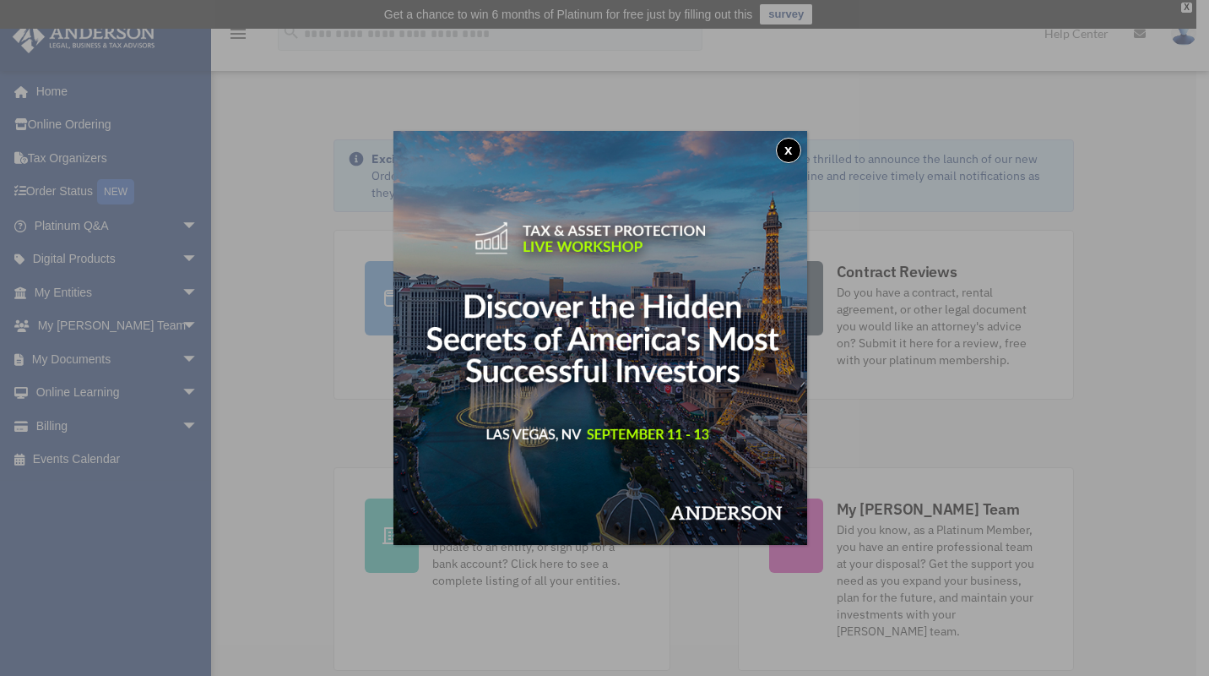
click at [95, 423] on div "x" at bounding box center [604, 338] width 1209 height 676
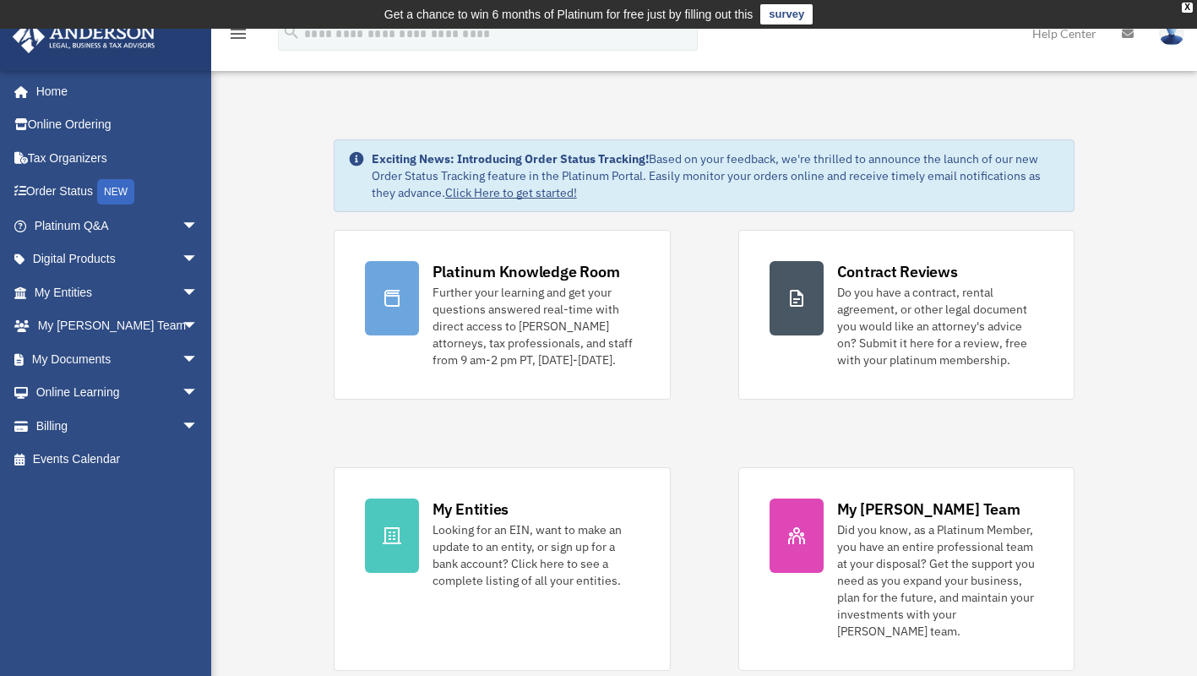
click at [95, 423] on link "Billing arrow_drop_down" at bounding box center [118, 426] width 212 height 34
click at [152, 421] on link "Billing arrow_drop_down" at bounding box center [118, 426] width 212 height 34
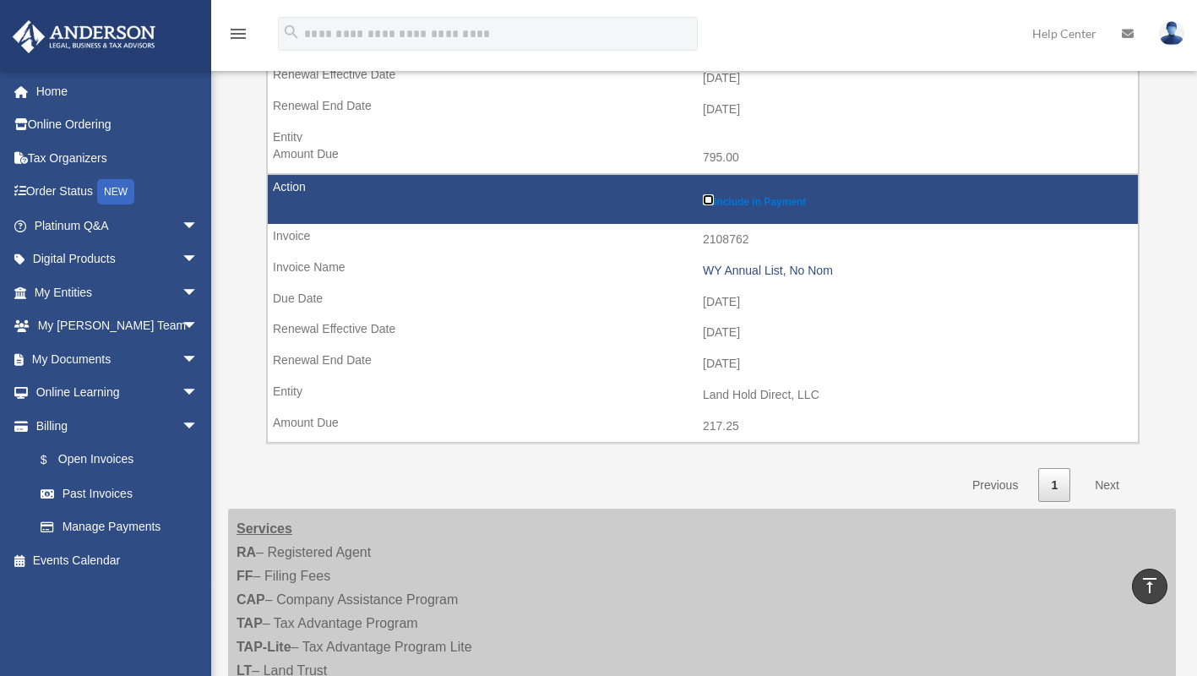
scroll to position [952, 0]
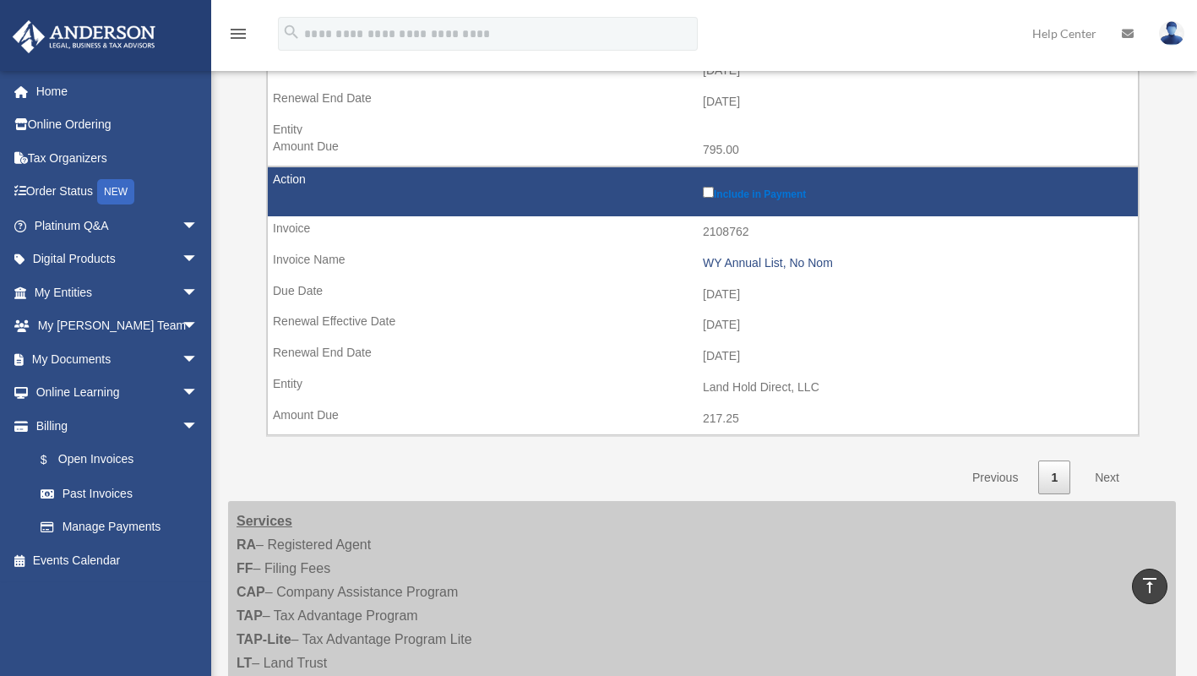
click at [1109, 477] on link "Next" at bounding box center [1107, 477] width 50 height 35
click at [1105, 472] on link "Next" at bounding box center [1107, 477] width 50 height 35
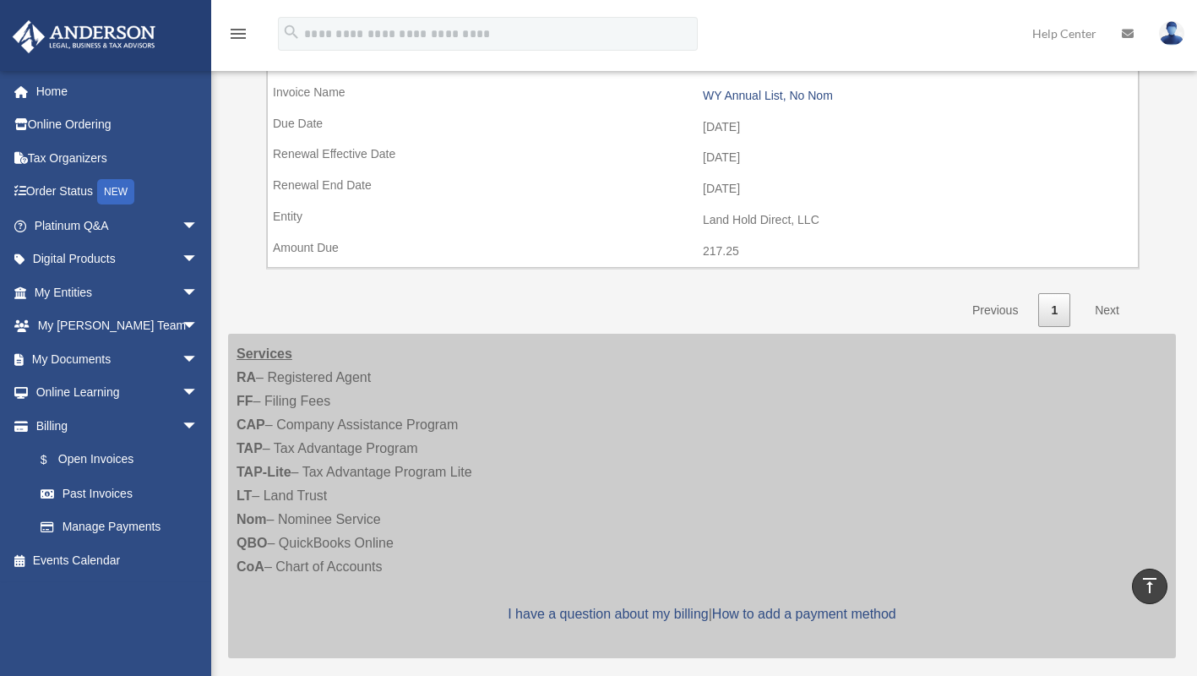
scroll to position [1115, 0]
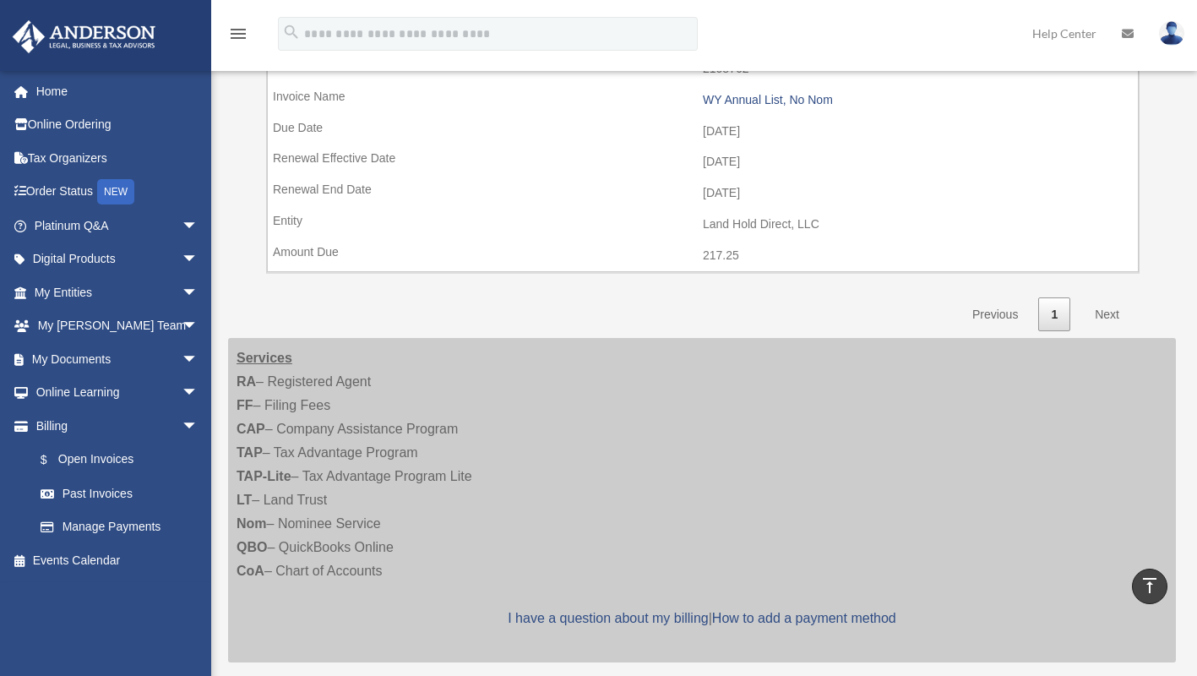
click at [1114, 318] on link "Next" at bounding box center [1107, 314] width 50 height 35
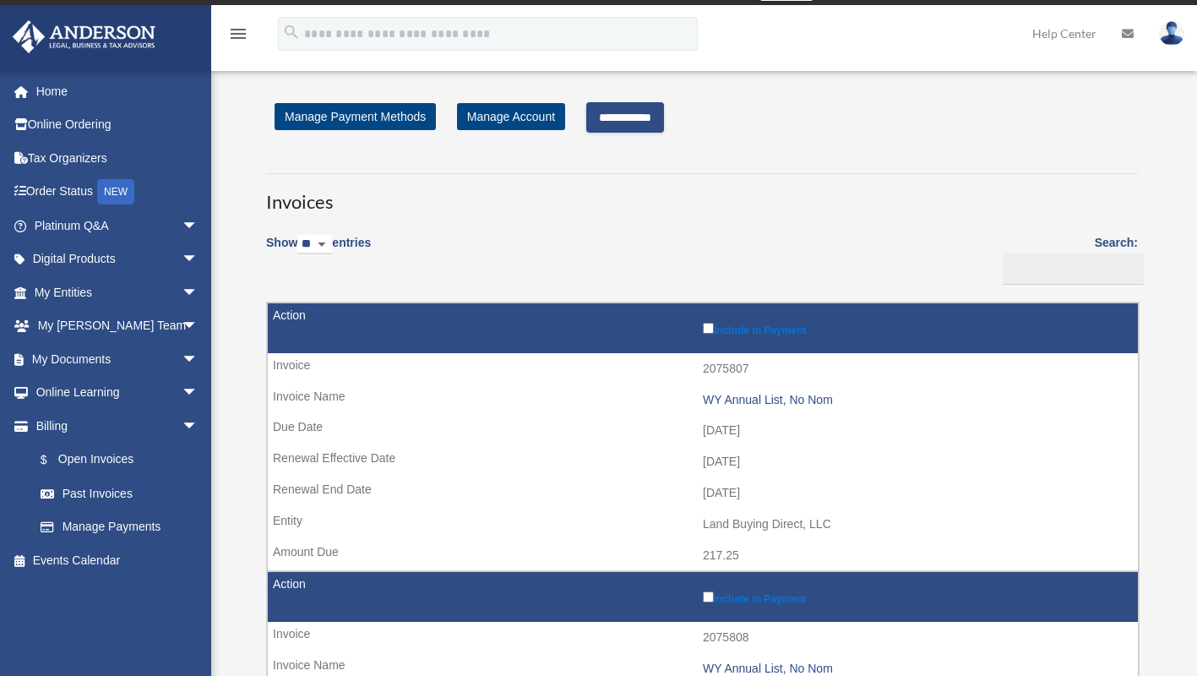
scroll to position [23, 0]
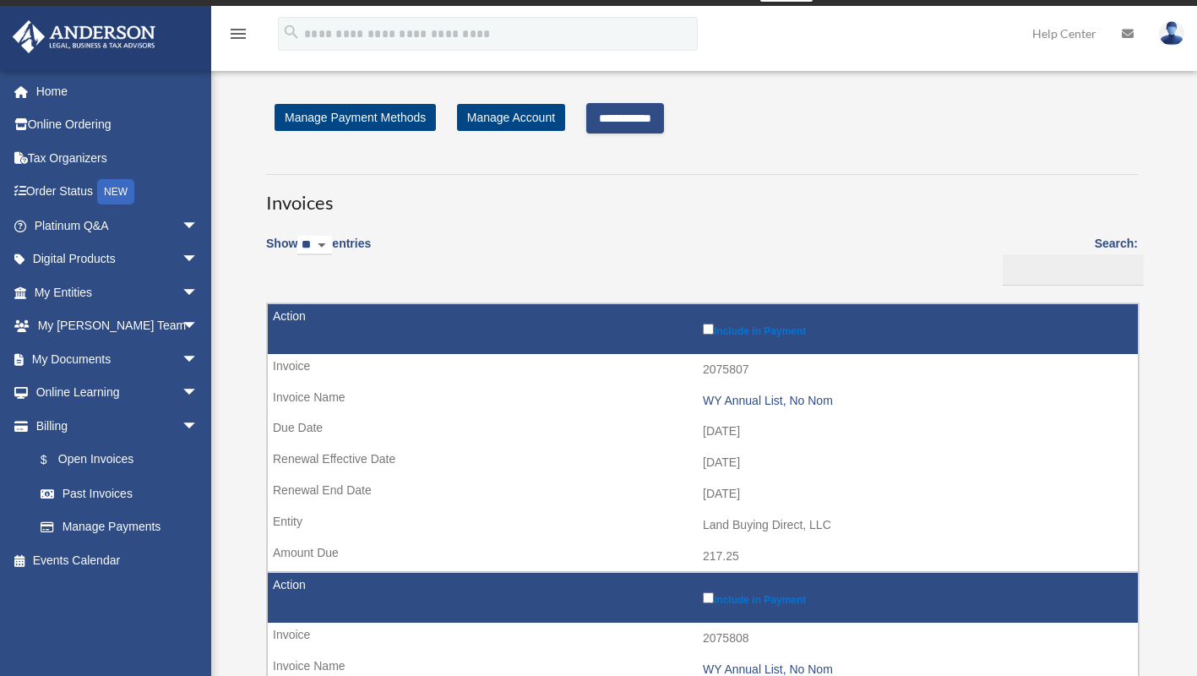
click at [661, 112] on input "**********" at bounding box center [625, 118] width 78 height 30
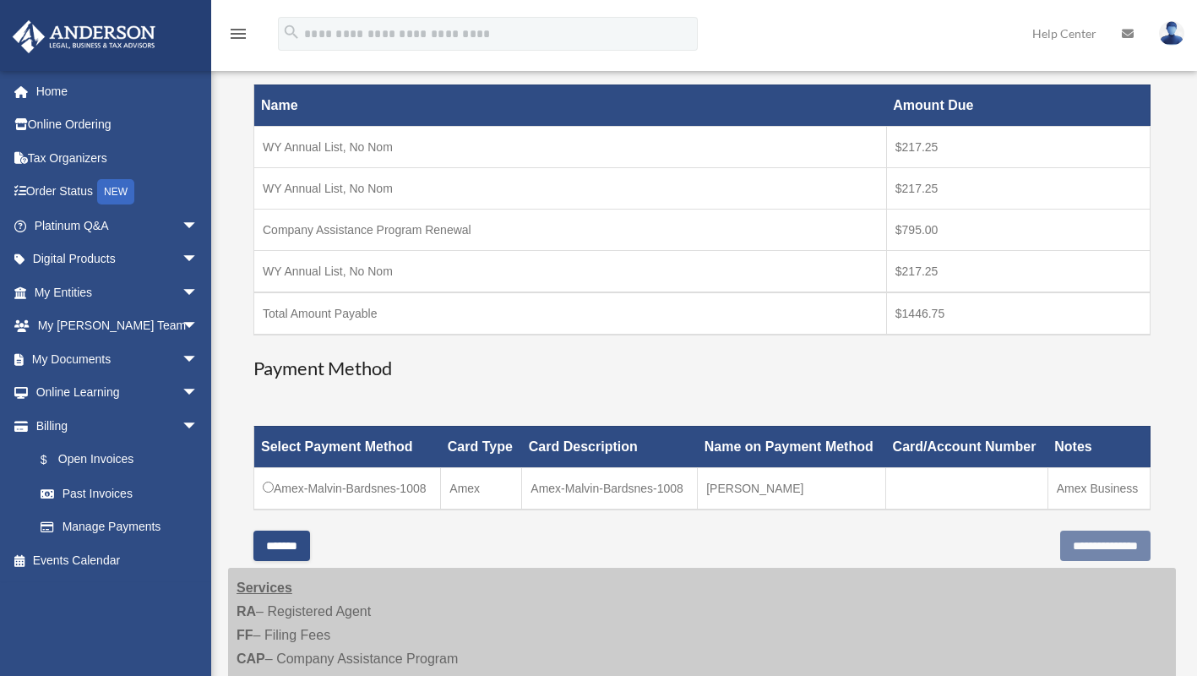
scroll to position [303, 0]
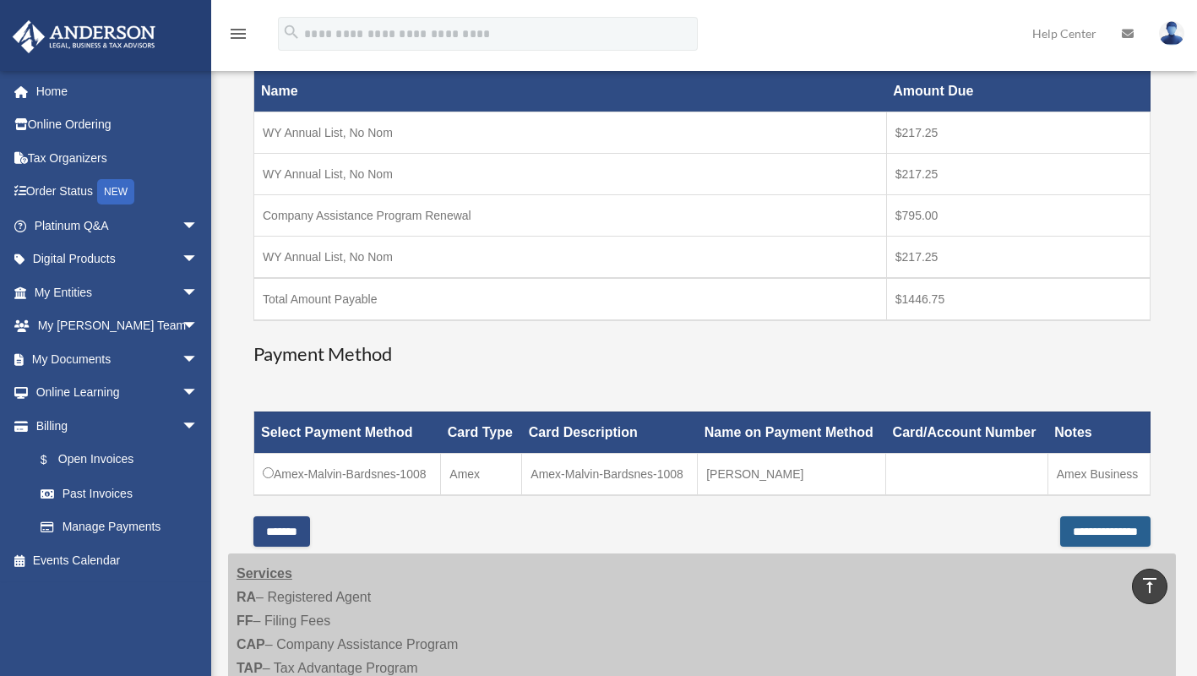
click at [1060, 530] on input "**********" at bounding box center [1105, 531] width 90 height 30
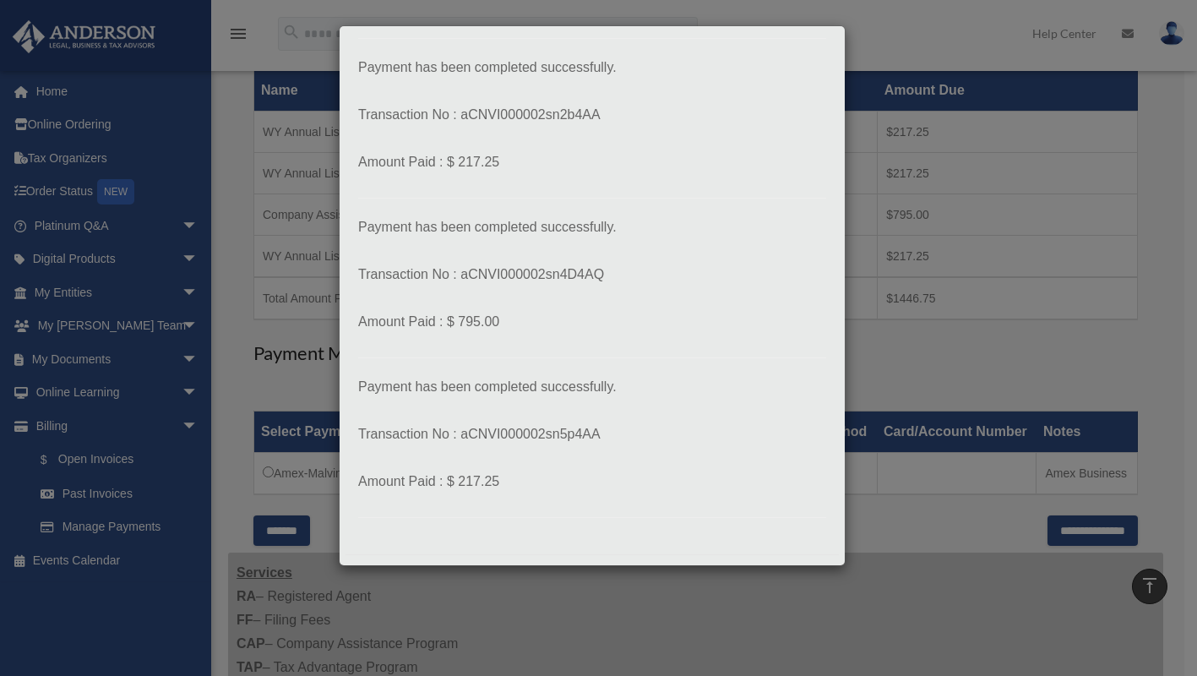
scroll to position [247, 0]
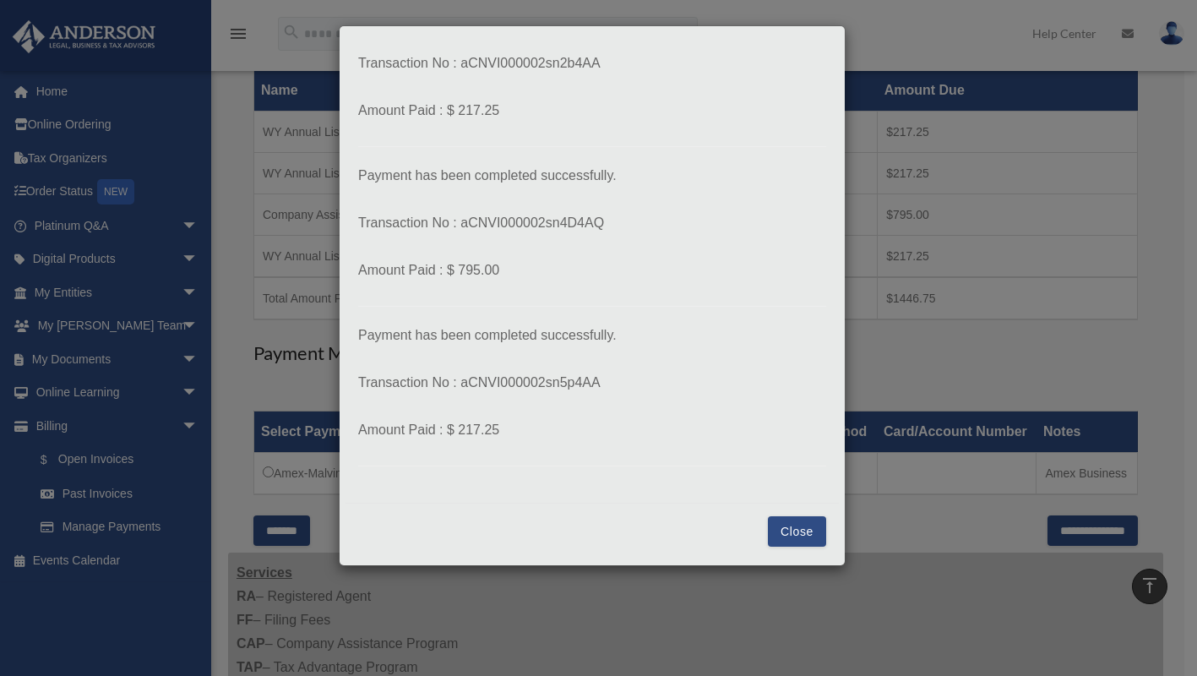
click at [779, 532] on button "Close" at bounding box center [797, 531] width 58 height 30
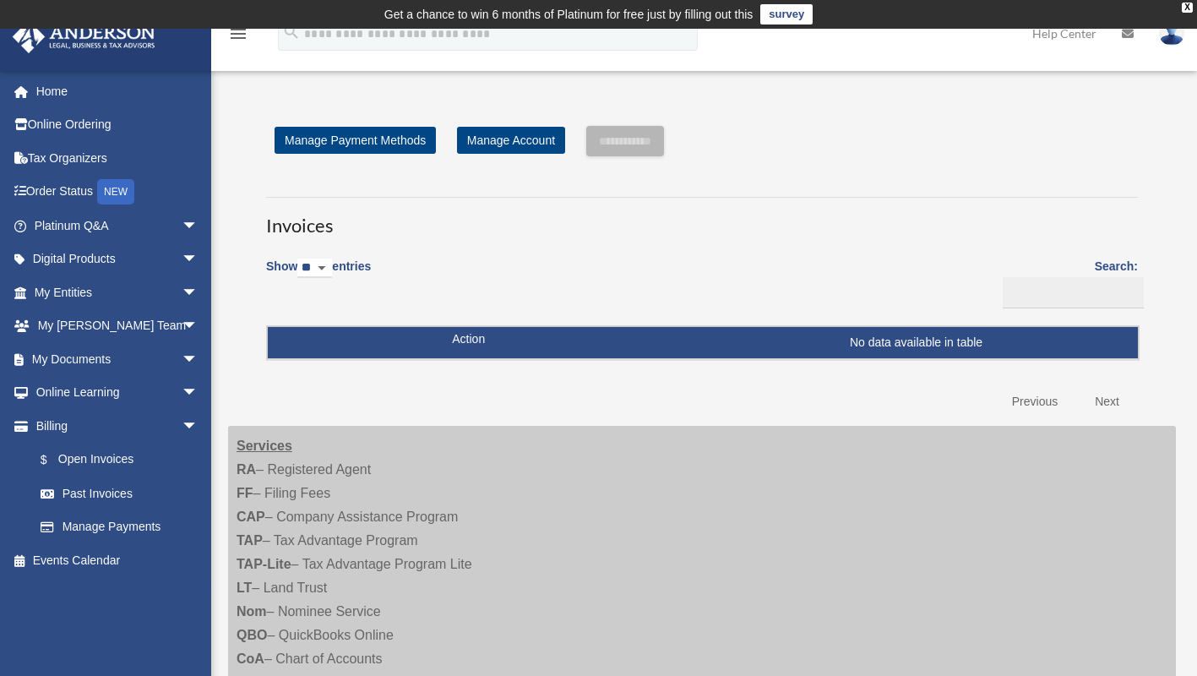
click at [182, 300] on span "arrow_drop_down" at bounding box center [199, 292] width 34 height 35
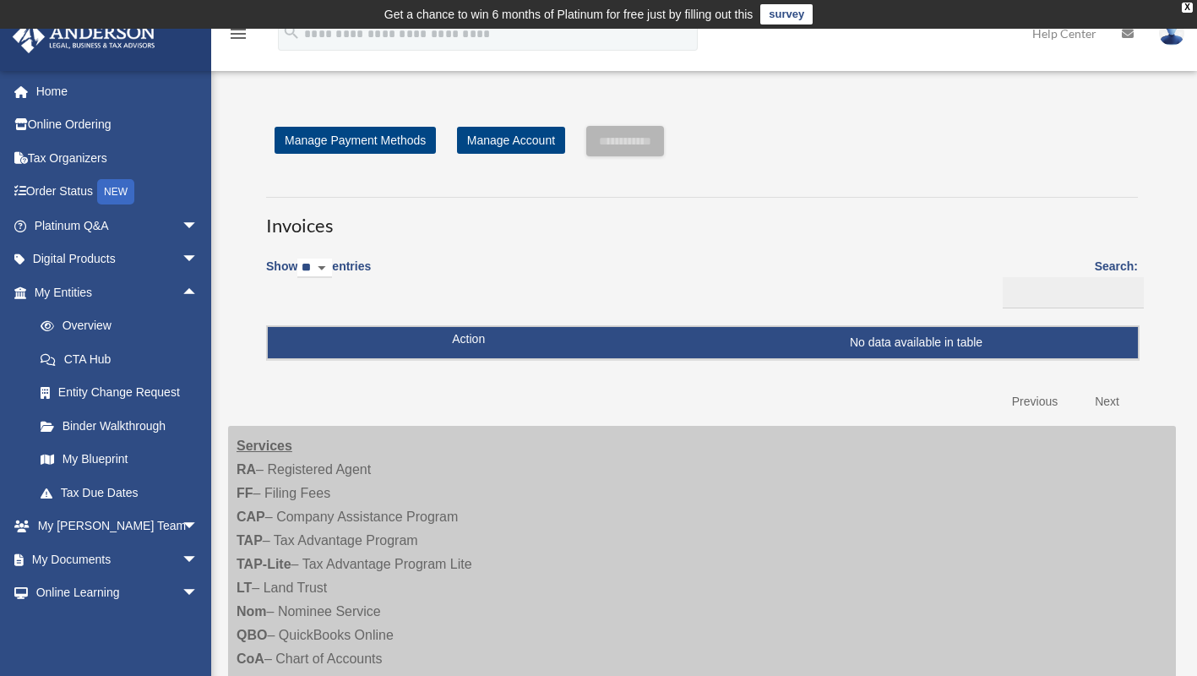
click at [85, 454] on link "My Blueprint" at bounding box center [124, 460] width 200 height 34
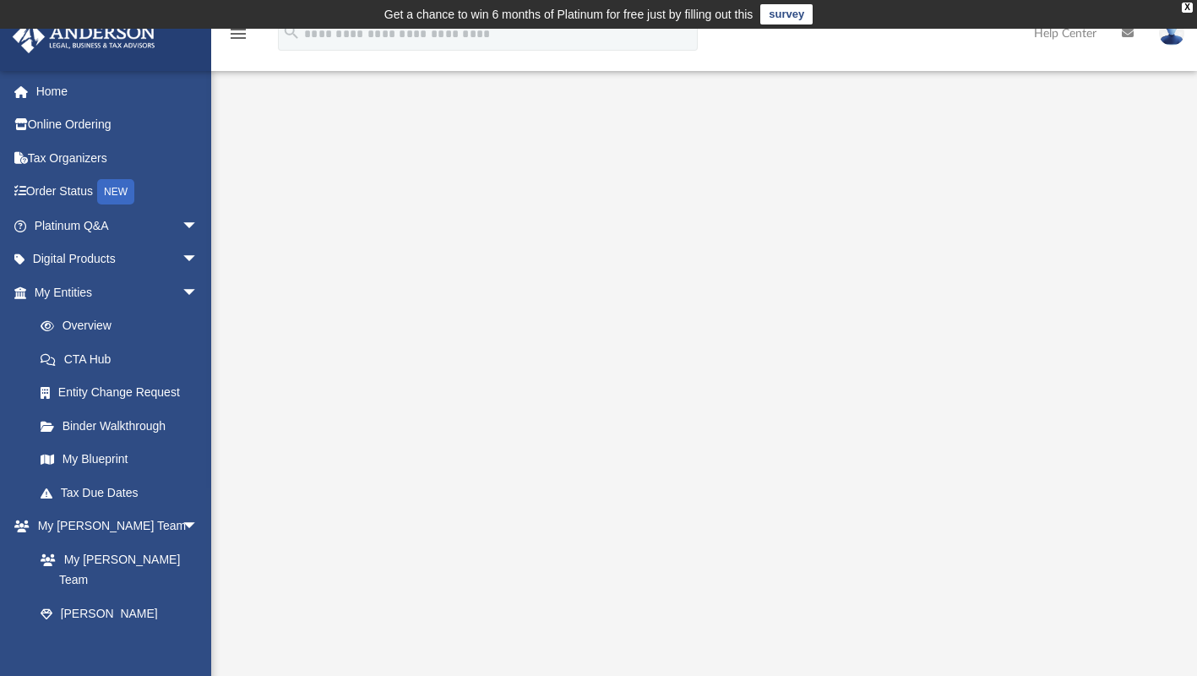
click at [1181, 10] on div "X" at bounding box center [1186, 8] width 11 height 10
